Goal: Task Accomplishment & Management: Manage account settings

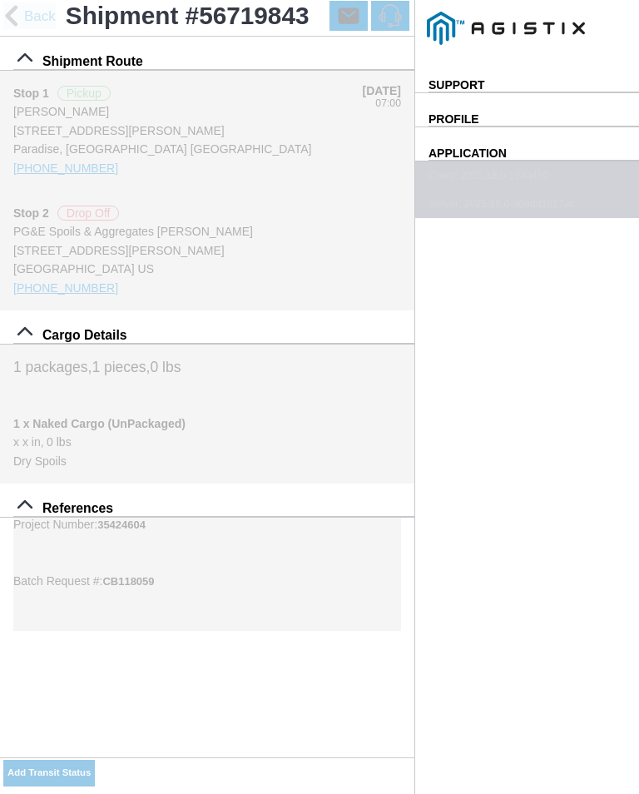
select select "DPTPULOC"
select select "708654"
click at [0, 0] on input "06:26" at bounding box center [0, 0] width 0 height 0
type input "08:45"
click at [0, 0] on span "SAVE" at bounding box center [0, 0] width 0 height 0
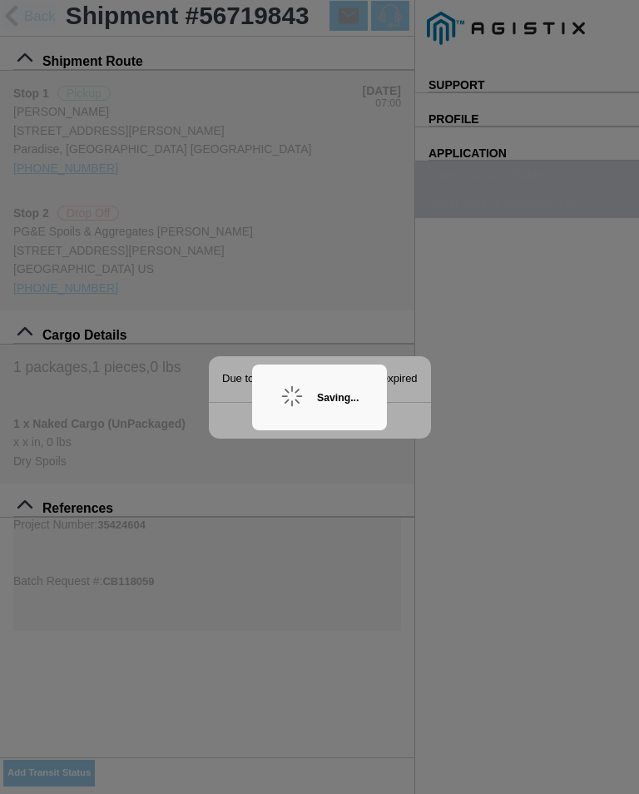
click at [344, 388] on div "Saving..." at bounding box center [319, 397] width 135 height 66
click at [378, 362] on ion-backdrop at bounding box center [319, 397] width 639 height 794
click at [419, 395] on ion-backdrop at bounding box center [319, 397] width 639 height 794
click at [381, 741] on ion-backdrop at bounding box center [319, 397] width 639 height 794
click at [426, 611] on ion-backdrop at bounding box center [319, 397] width 639 height 794
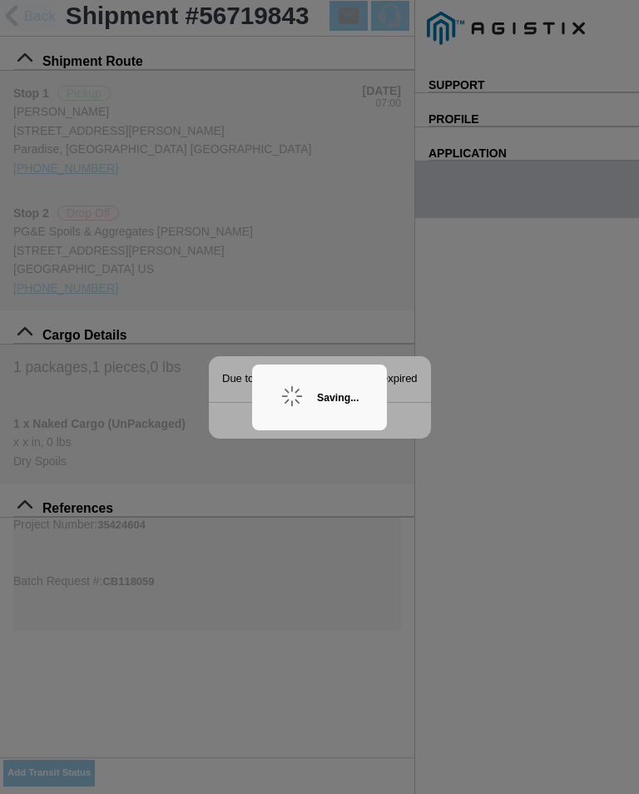
click at [487, 566] on ion-backdrop at bounding box center [319, 397] width 639 height 794
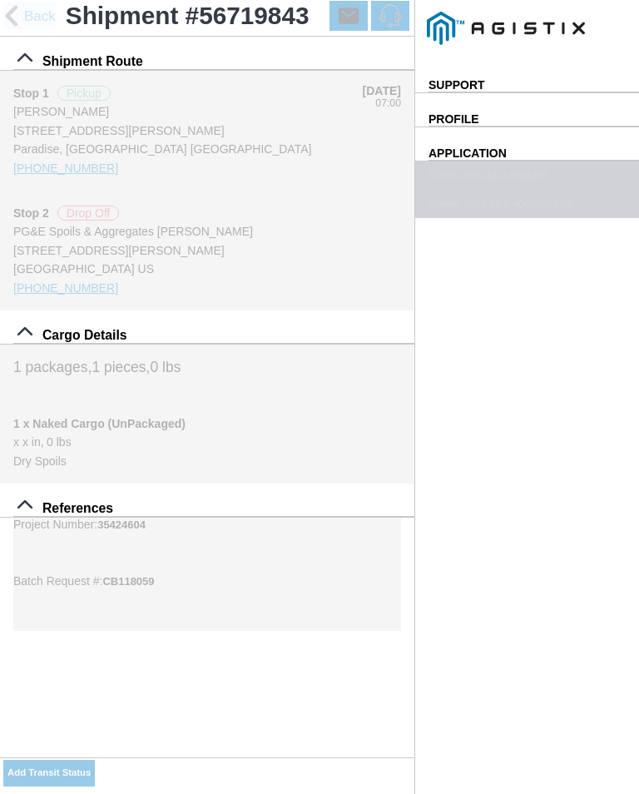
click at [330, 631] on div "Shipment Route Stop 1 Pickup [PERSON_NAME] [STREET_ADDRESS][PERSON_NAME] [PHONE…" at bounding box center [207, 334] width 414 height 594
click at [0, 0] on slot "Add Transit Status" at bounding box center [0, 0] width 0 height 0
click at [0, 0] on input "08:43" at bounding box center [0, 0] width 0 height 0
type input "08:45"
click at [0, 0] on select "Select Arrive at Drop Off Arrive at Pickup Break Start Break Stop Depart Drop O…" at bounding box center [0, 0] width 0 height 0
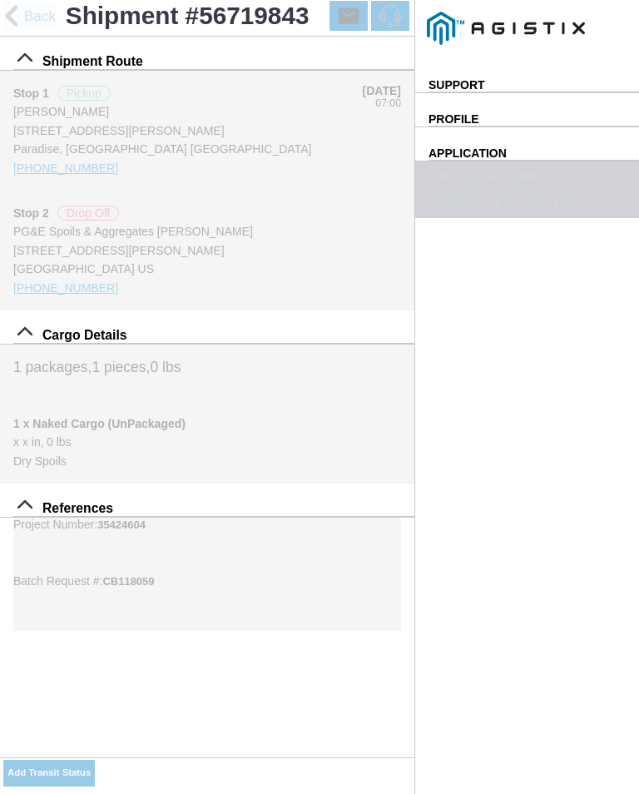
select select "DPTPULOC"
click at [0, 0] on div "Select Location" at bounding box center [0, 0] width 0 height 0
click at [0, 0] on div "Location" at bounding box center [0, 0] width 0 height 0
click at [0, 0] on div "[STREET_ADDRESS][PERSON_NAME]" at bounding box center [0, 0] width 0 height 0
click at [0, 0] on slot "Apply" at bounding box center [0, 0] width 0 height 0
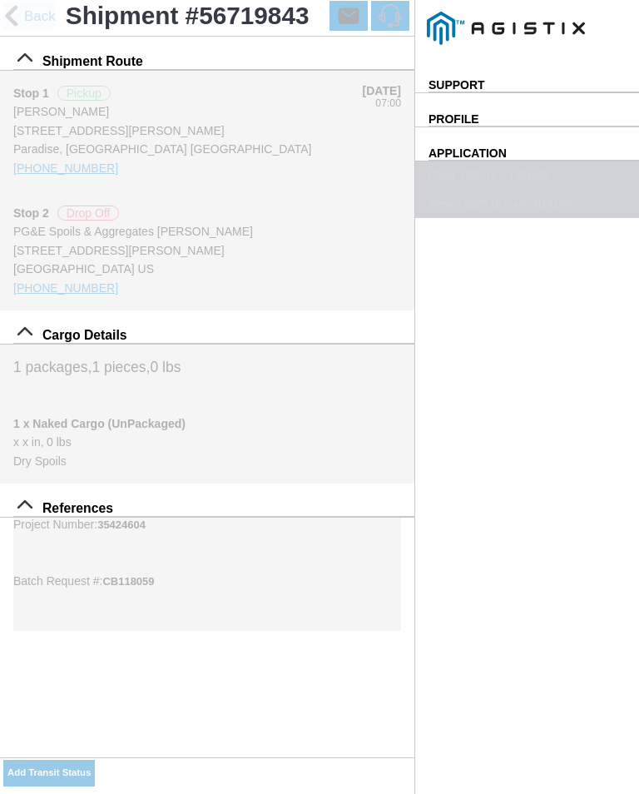
type input "Paradise"
click at [0, 0] on select "Select 1" x 3" Rock 1" x 4" Rock 2" x 4" Rock Asphalt Cold Patch Backfill Spec …" at bounding box center [0, 0] width 0 height 0
select select "708654"
click at [0, 0] on span "SAVE" at bounding box center [0, 0] width 0 height 0
